Goal: Use online tool/utility: Utilize a website feature to perform a specific function

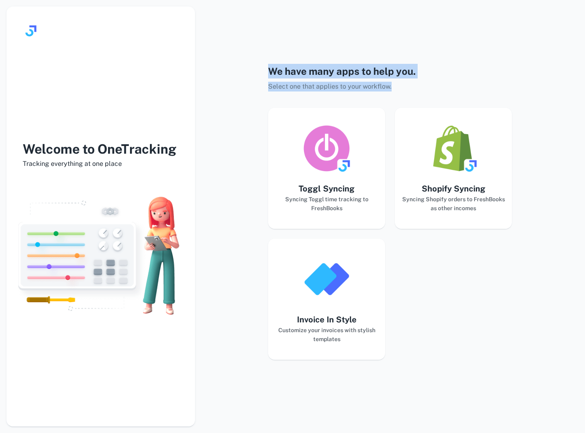
drag, startPoint x: 271, startPoint y: 69, endPoint x: 326, endPoint y: 98, distance: 62.0
click at [326, 98] on div "We have many apps to help you. Select one that applies to your workflow. Toggl …" at bounding box center [390, 216] width 244 height 433
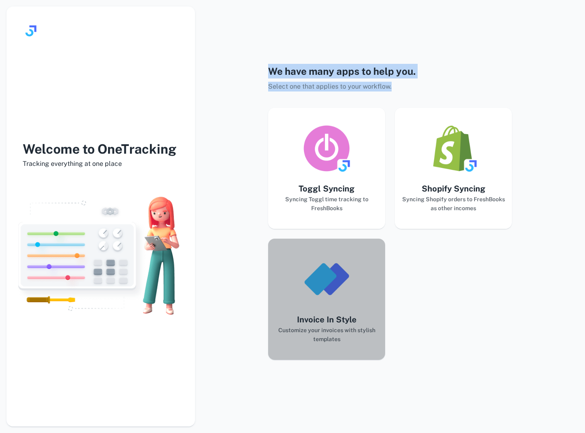
click at [339, 318] on h5 "Invoice In Style" at bounding box center [327, 319] width 104 height 12
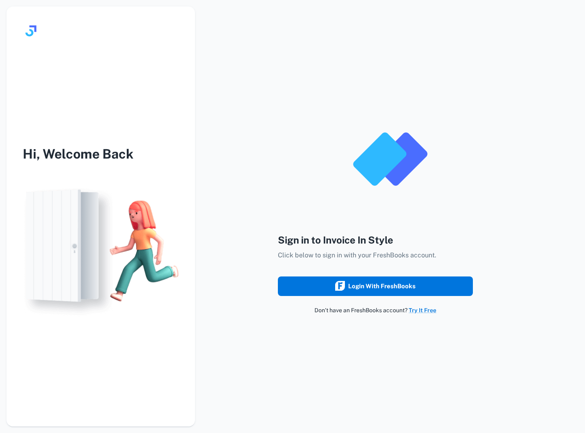
click at [374, 289] on div "Login with FreshBooks" at bounding box center [375, 286] width 80 height 11
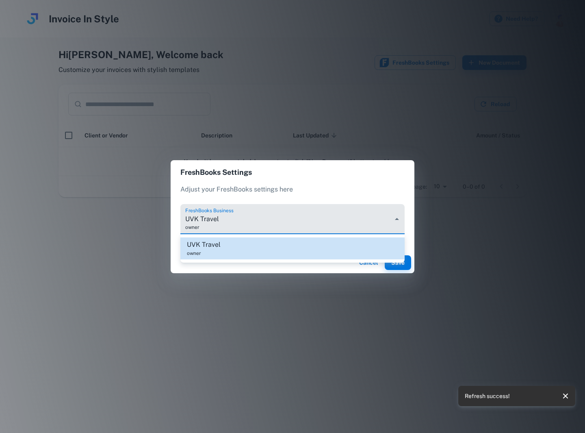
click at [377, 221] on body "Invoice In Style Need Help? Hi [PERSON_NAME] , Welcome back Customize your invo…" at bounding box center [292, 216] width 585 height 433
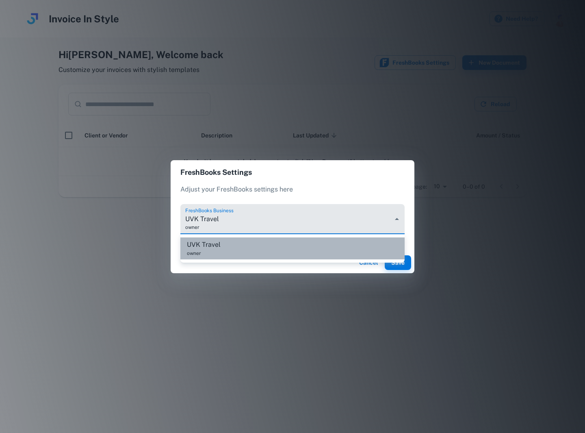
click at [379, 246] on li "UVK Travel owner" at bounding box center [292, 248] width 224 height 22
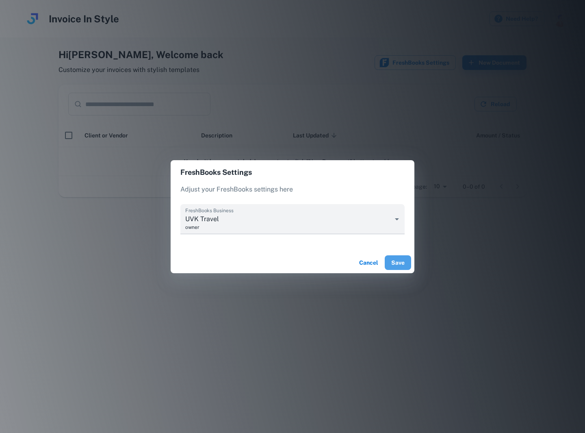
click at [391, 264] on button "Save" at bounding box center [398, 262] width 26 height 15
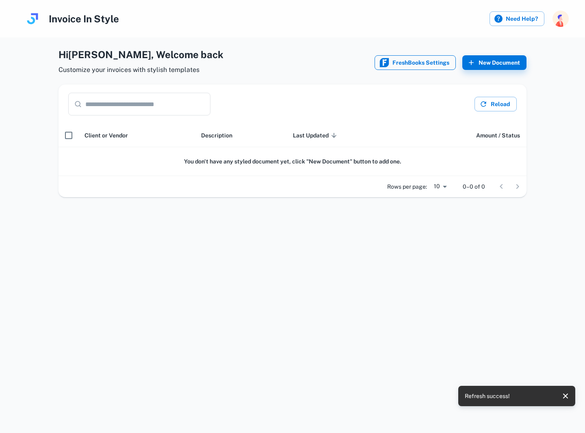
click at [421, 65] on button "FreshBooks Settings" at bounding box center [415, 62] width 81 height 15
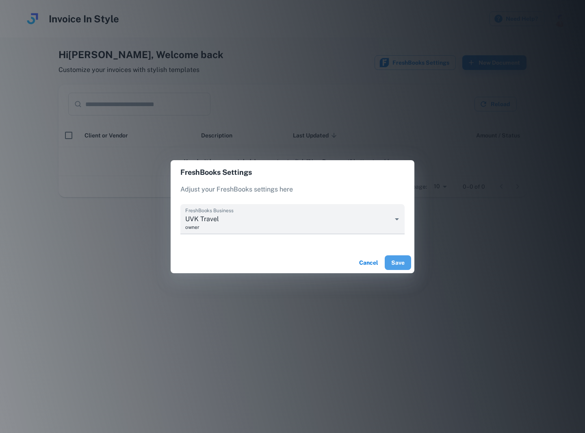
click at [401, 264] on button "Save" at bounding box center [398, 262] width 26 height 15
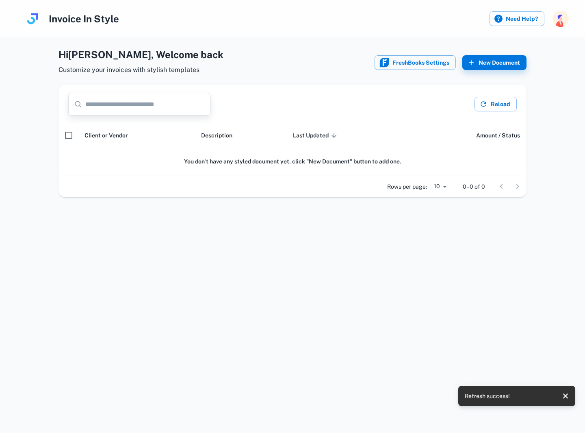
click at [162, 113] on input "text" at bounding box center [147, 104] width 125 height 23
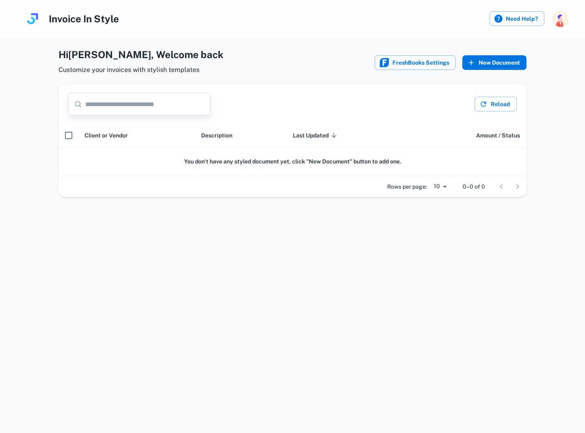
click at [503, 62] on button "New Document" at bounding box center [494, 62] width 64 height 15
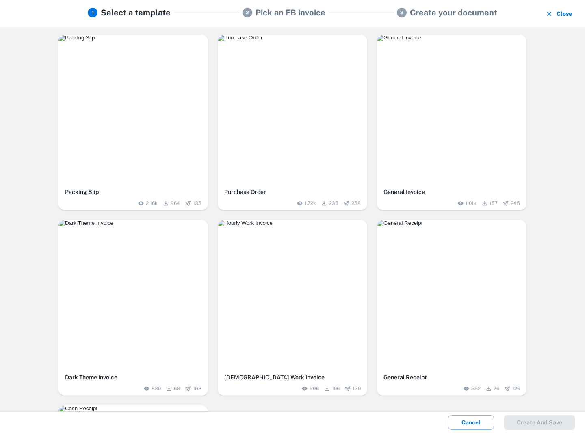
click at [298, 41] on img "button" at bounding box center [293, 38] width 150 height 7
